Goal: Navigation & Orientation: Understand site structure

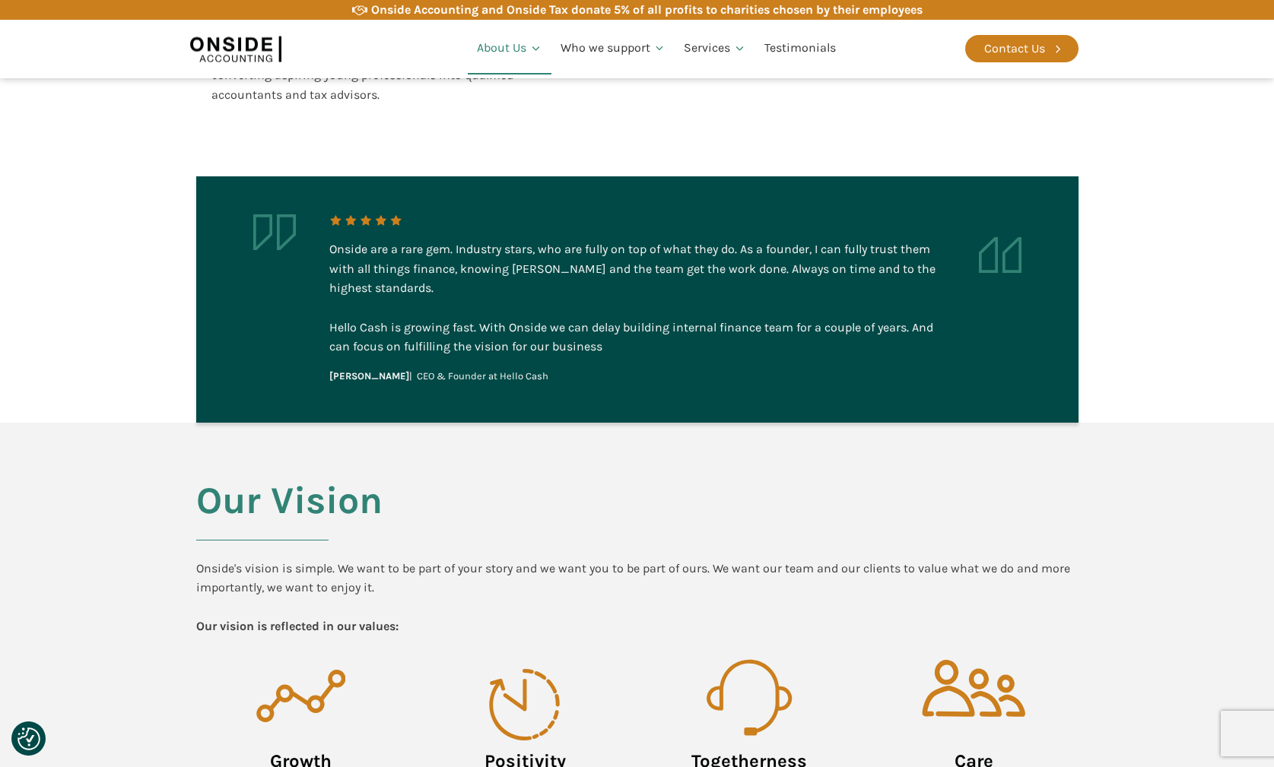
scroll to position [759, 0]
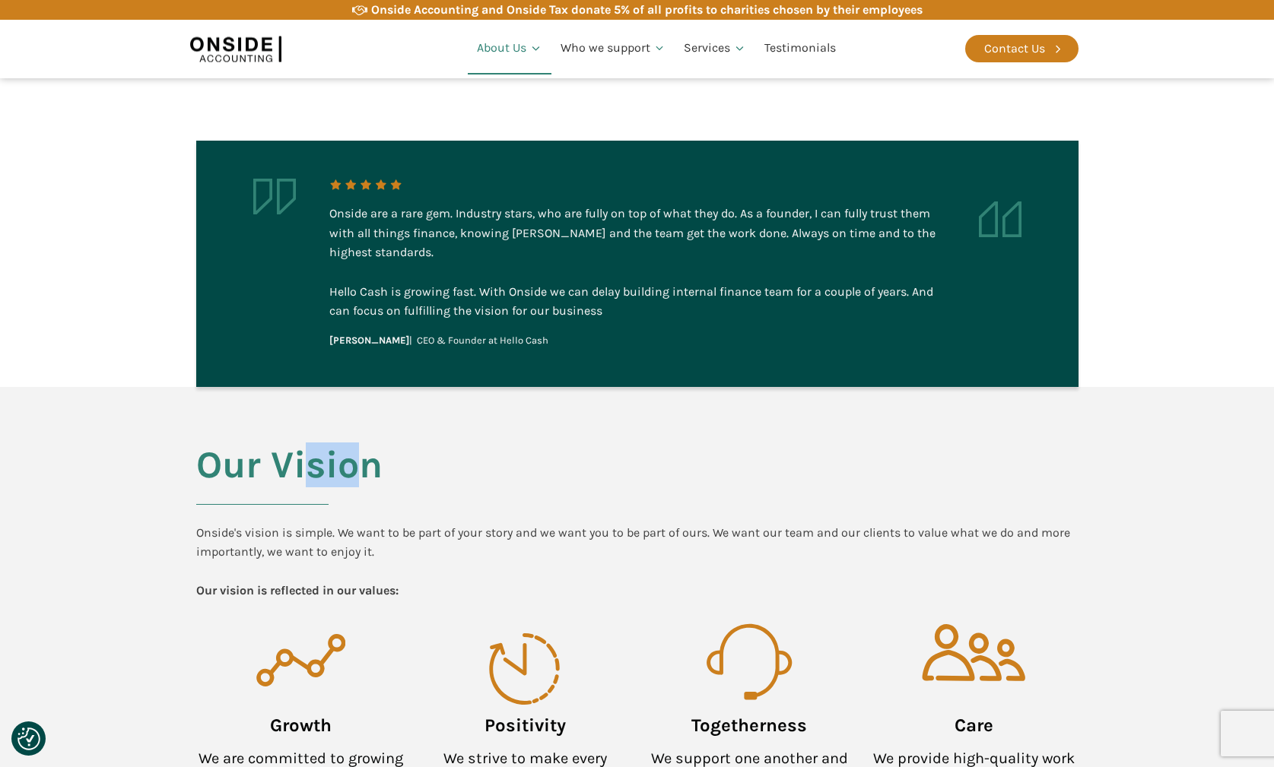
drag, startPoint x: 306, startPoint y: 423, endPoint x: 362, endPoint y: 420, distance: 56.3
click at [362, 444] on h2 "Our Vision" at bounding box center [289, 483] width 186 height 79
click at [424, 430] on div "Our Vision Onside's vision is simple. We want to be part of your story and we w…" at bounding box center [637, 644] width 912 height 514
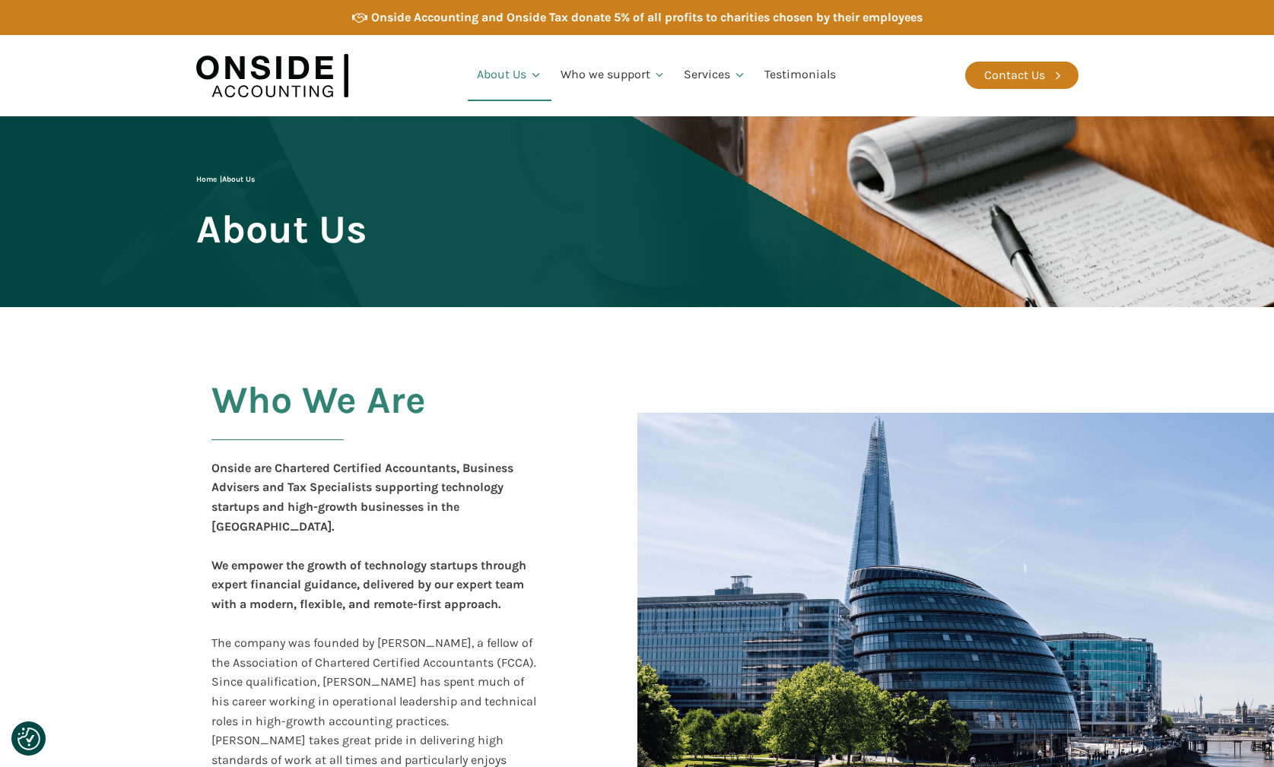
scroll to position [0, 0]
click at [317, 75] on img at bounding box center [272, 75] width 152 height 59
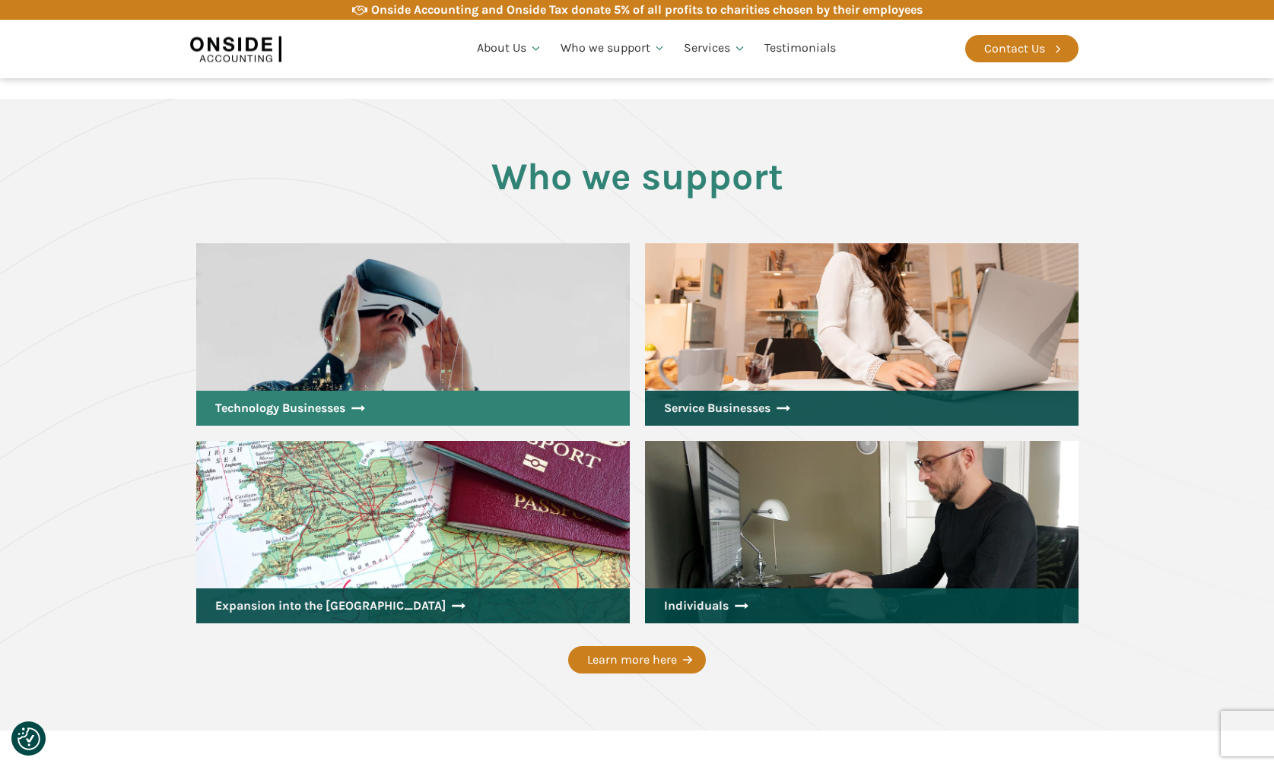
scroll to position [1902, 0]
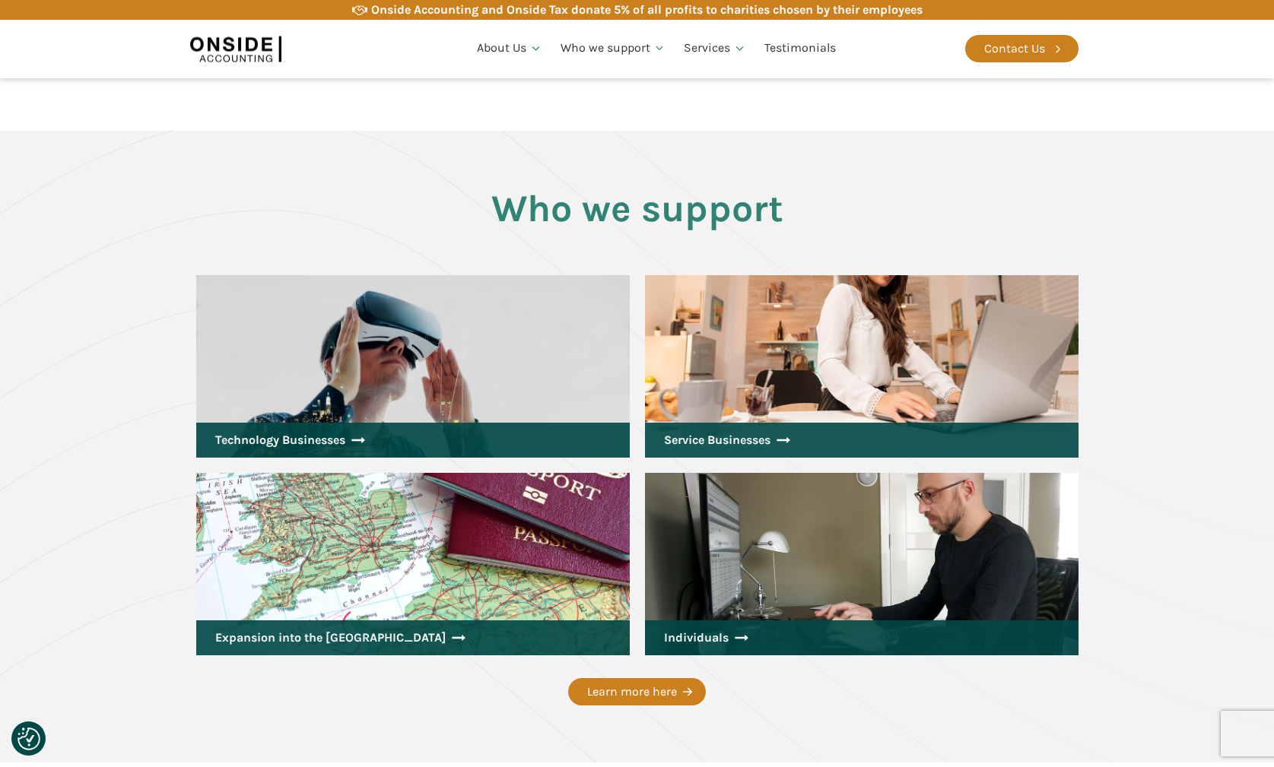
click at [1174, 414] on section "Who we support Technology Businesses Service Businesses Expansion into the UK I…" at bounding box center [637, 447] width 1274 height 632
click at [253, 54] on img at bounding box center [235, 48] width 91 height 35
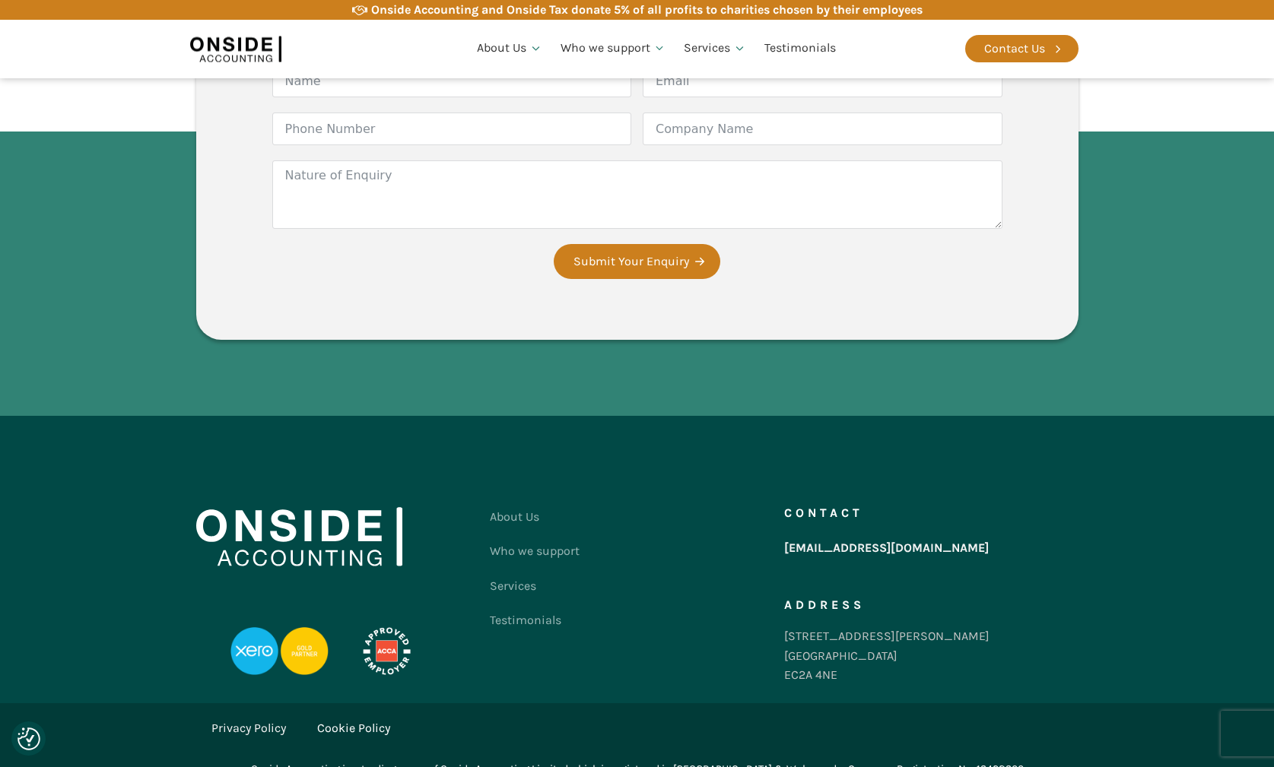
scroll to position [2816, 0]
click at [398, 1] on div "Onside Accounting and Onside Tax donate 5% of all profits to charities chosen b…" at bounding box center [646, 10] width 551 height 20
